Goal: Information Seeking & Learning: Learn about a topic

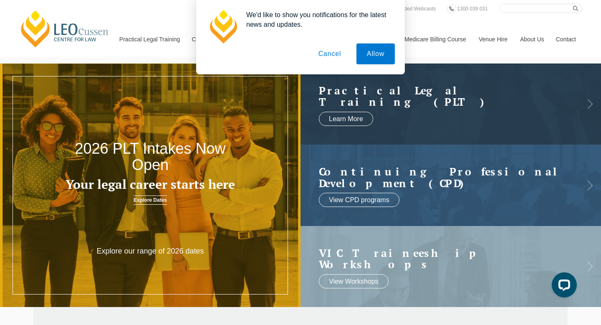
click at [330, 59] on button "Cancel" at bounding box center [330, 53] width 44 height 21
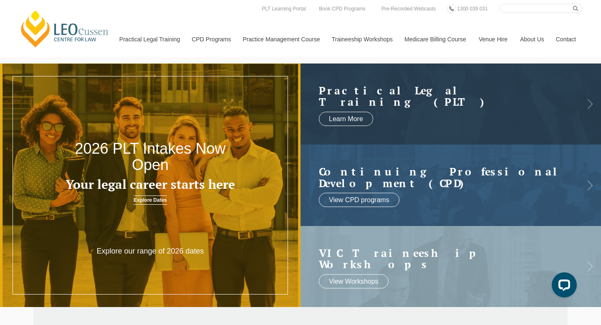
click at [152, 200] on link "Explore Dates" at bounding box center [150, 199] width 33 height 9
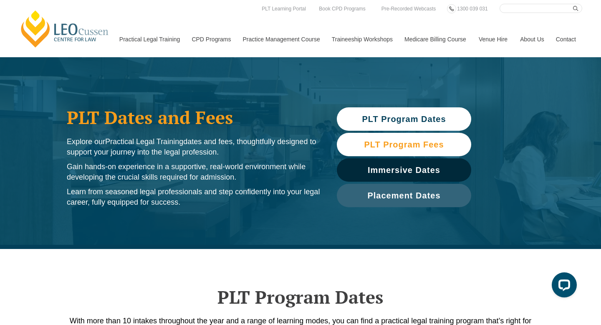
click at [379, 153] on link "PLT Program Fees" at bounding box center [404, 144] width 134 height 23
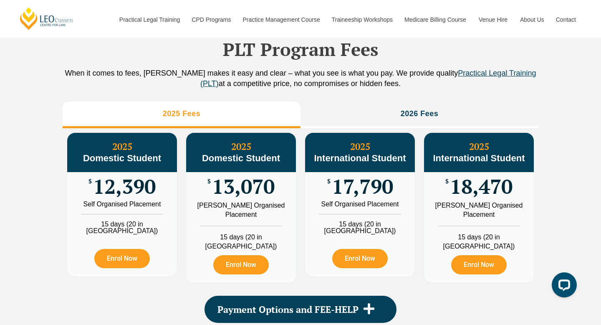
scroll to position [929, 0]
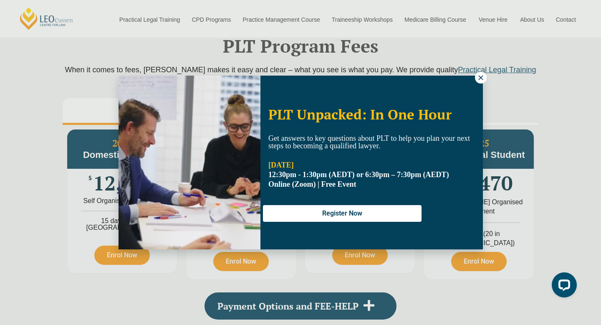
click at [481, 76] on icon at bounding box center [481, 78] width 8 height 8
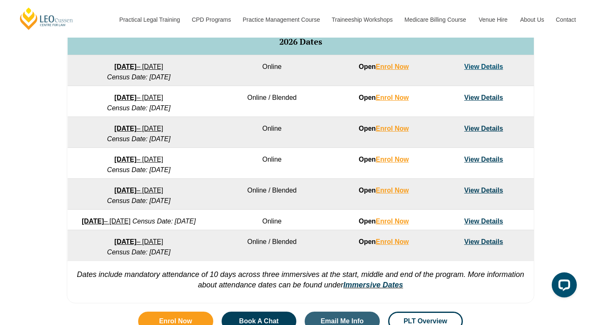
scroll to position [531, 0]
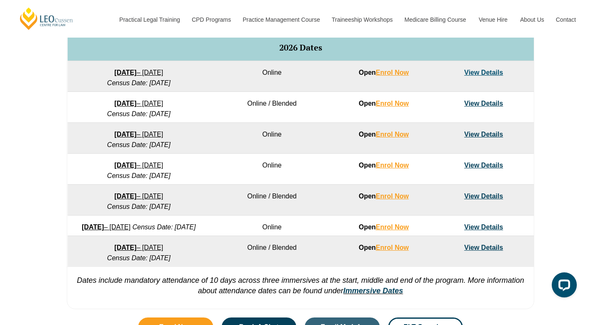
click at [493, 167] on link "View Details" at bounding box center [483, 165] width 39 height 7
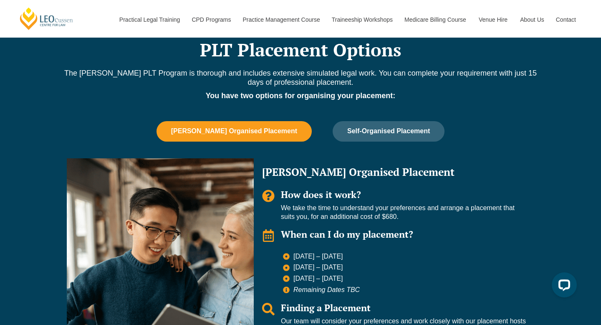
scroll to position [686, 0]
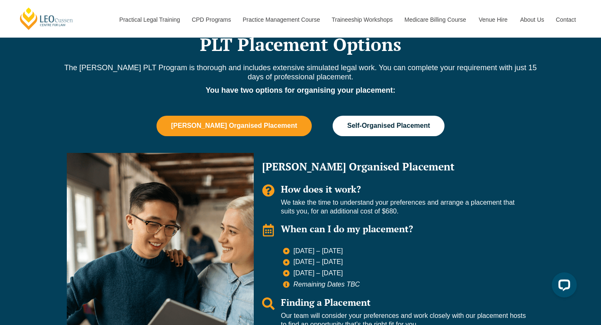
click at [352, 116] on button "Self-Organised Placement" at bounding box center [389, 126] width 112 height 20
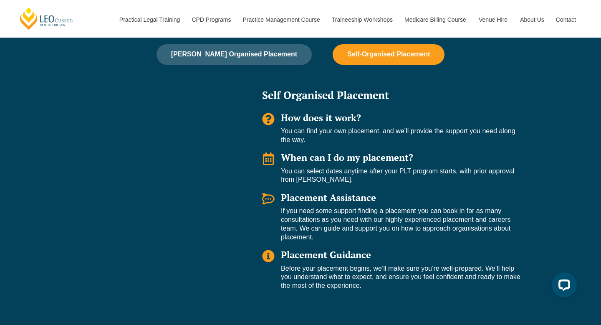
scroll to position [755, 0]
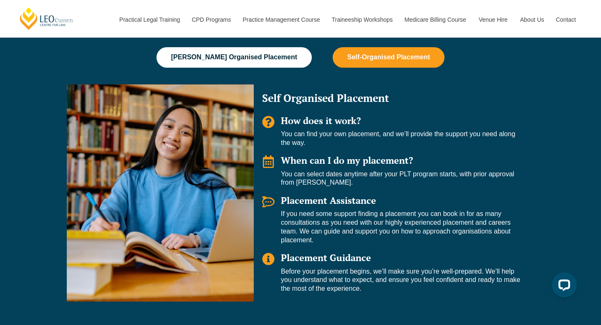
click at [249, 56] on span "[PERSON_NAME] Organised Placement" at bounding box center [234, 57] width 126 height 8
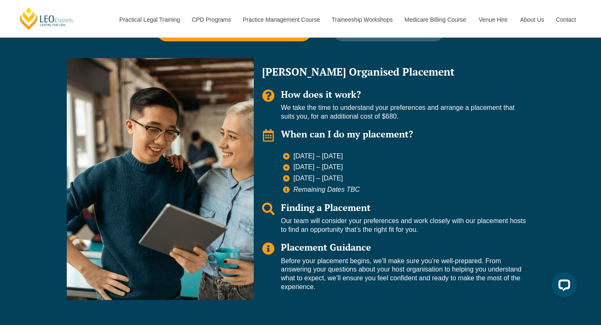
scroll to position [782, 0]
click at [428, 157] on ul "9 – 27 Nov 2026 1 – 19 Feb 2027 10 – 28 May 2027 Remaining Dates TBC" at bounding box center [404, 173] width 243 height 42
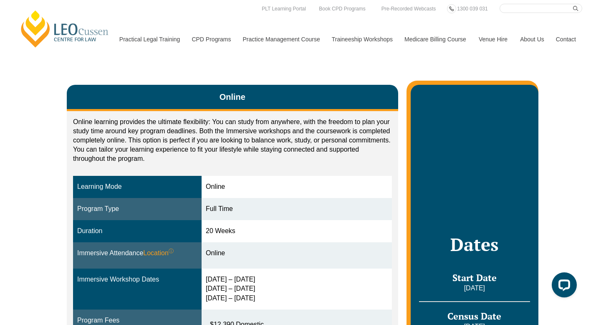
scroll to position [0, 0]
